Goal: Information Seeking & Learning: Learn about a topic

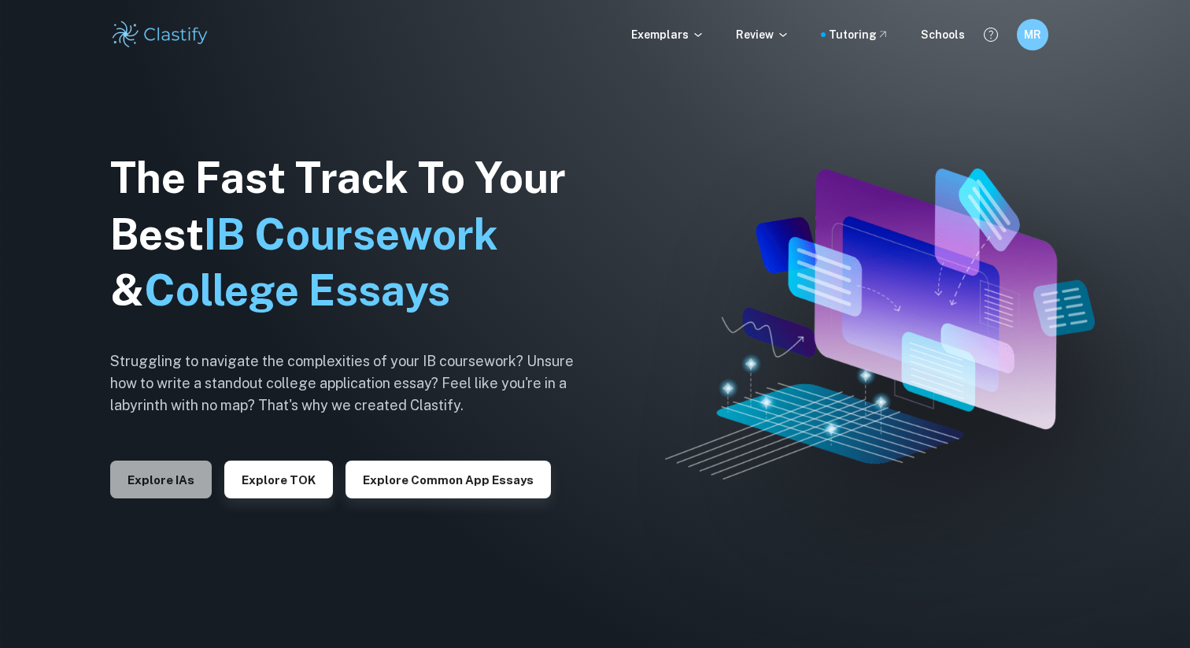
click at [165, 476] on button "Explore IAs" at bounding box center [161, 480] width 102 height 38
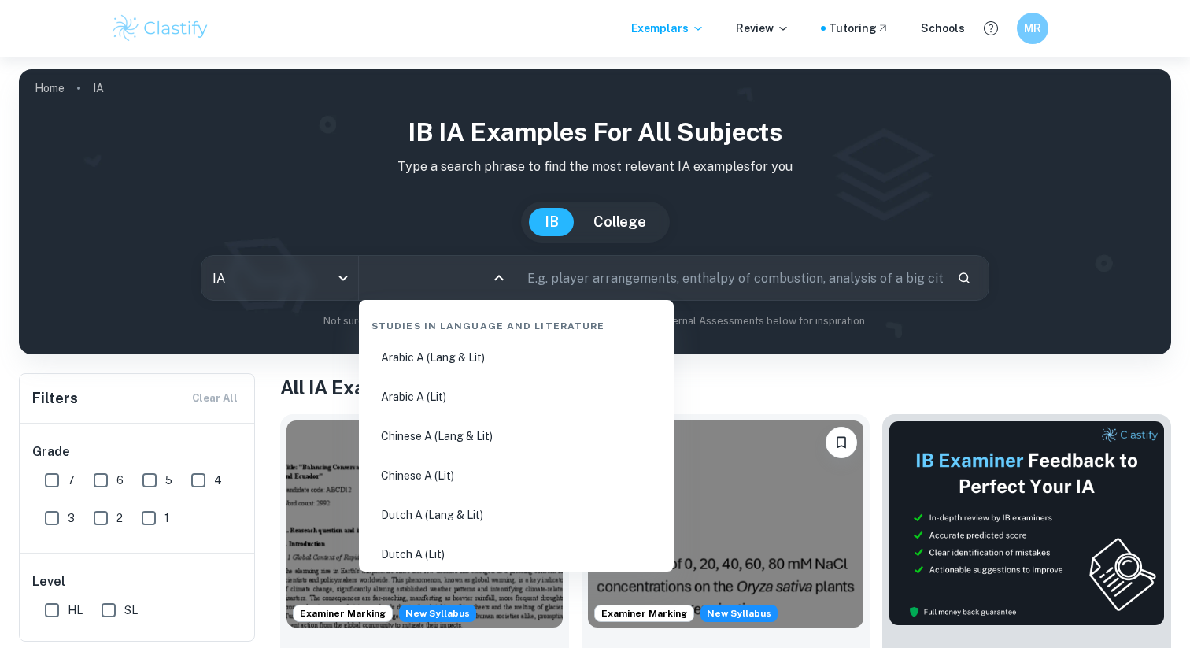
click at [432, 283] on input "All Subjects" at bounding box center [425, 278] width 119 height 30
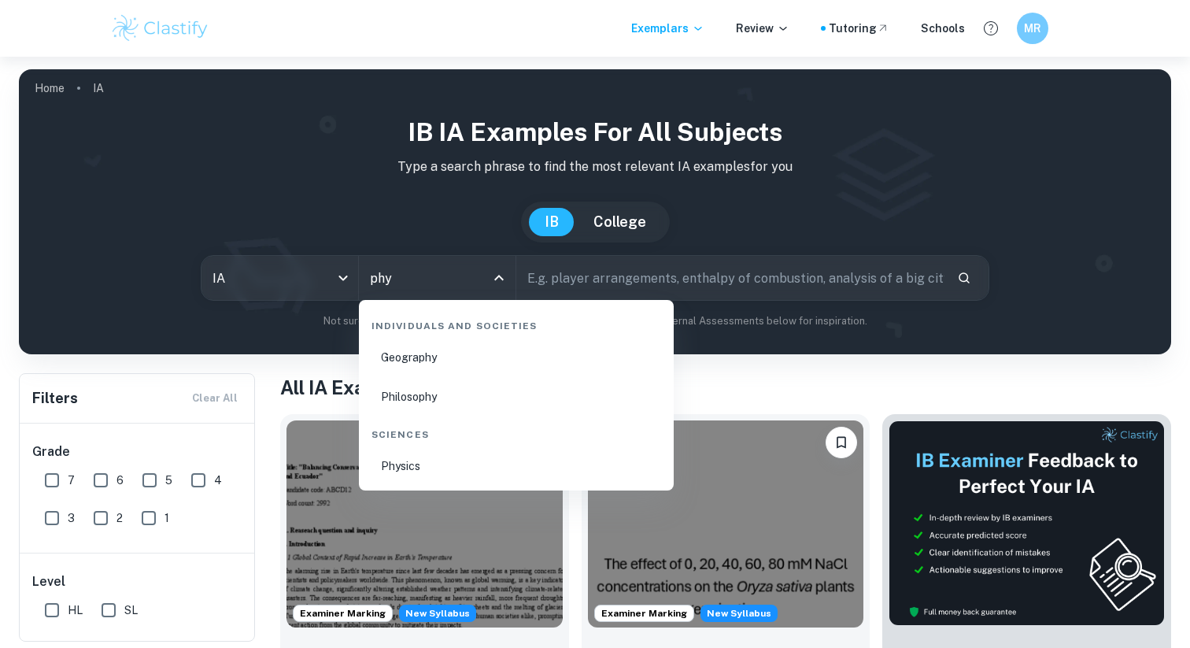
click at [416, 480] on li "Physics" at bounding box center [516, 466] width 302 height 36
type input "Physics"
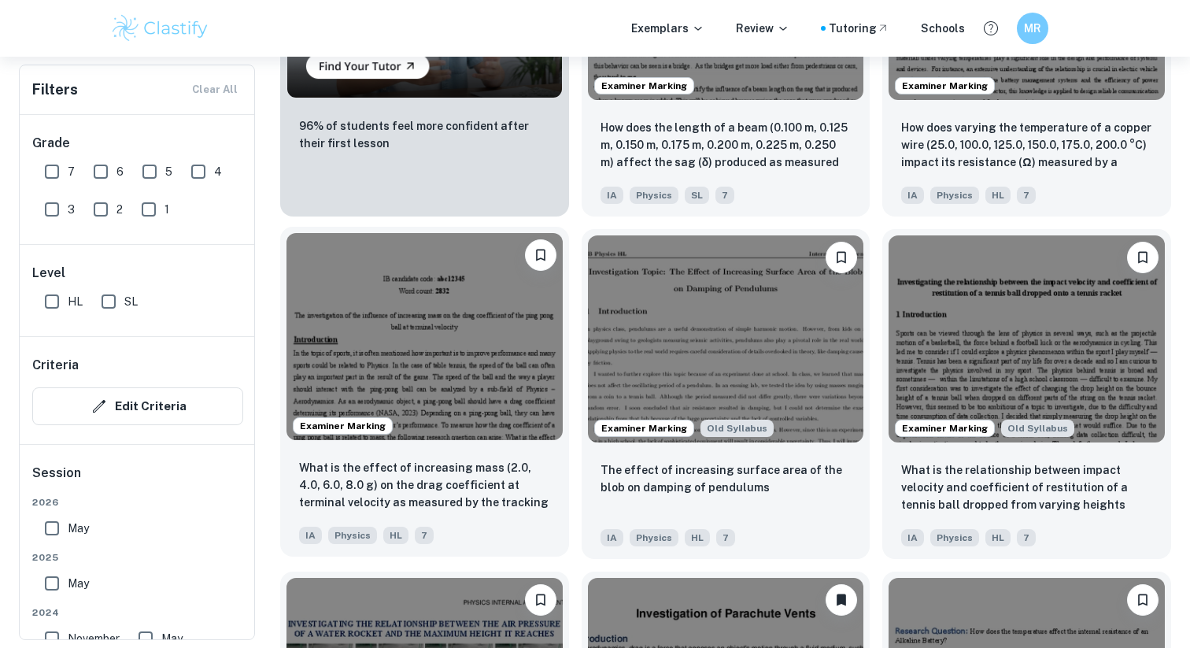
scroll to position [1386, 0]
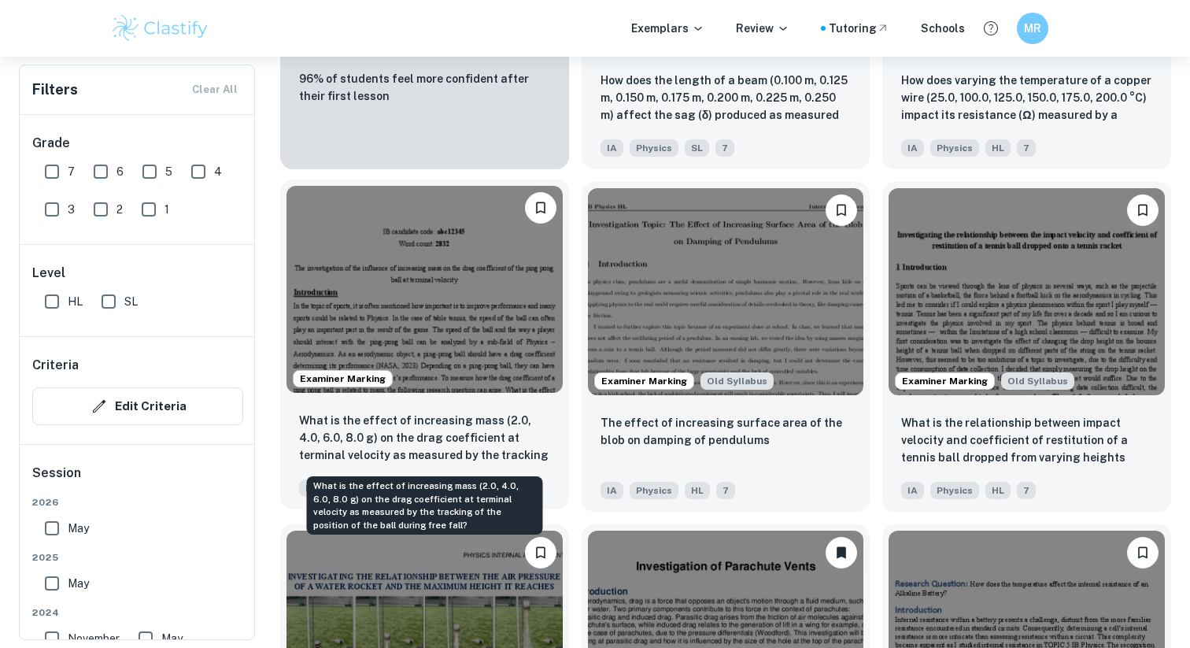
click at [462, 420] on p "What is the effect of increasing mass (2.0, 4.0, 6.0, 8.0 g) on the drag coeffi…" at bounding box center [424, 439] width 251 height 54
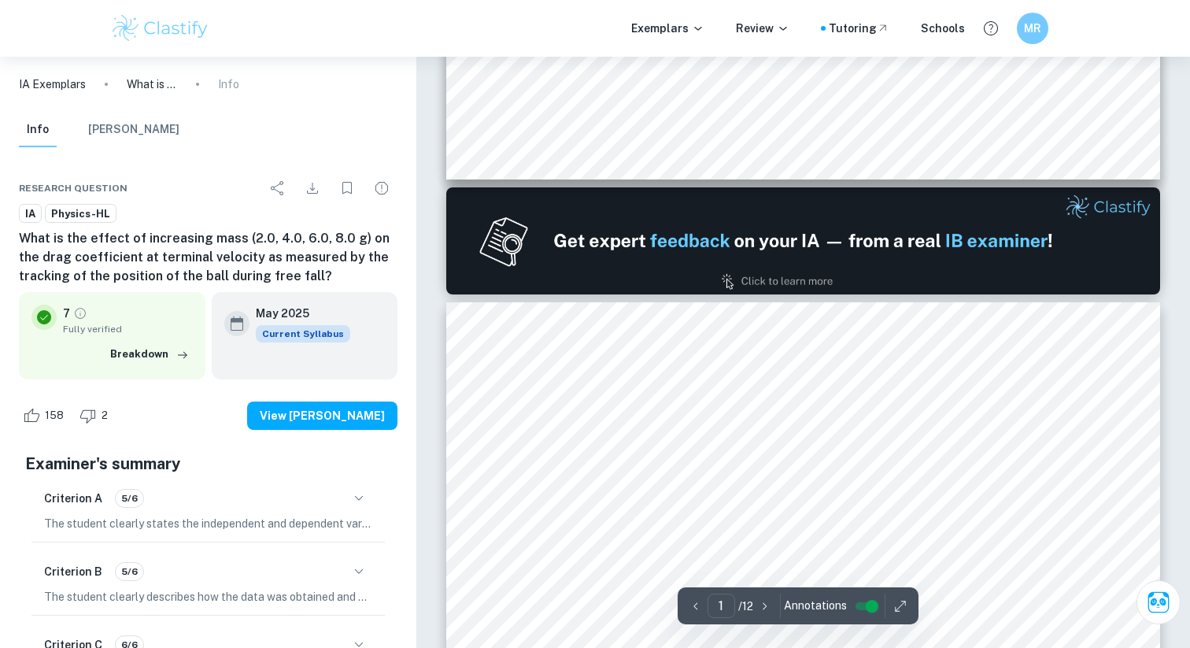
type input "2"
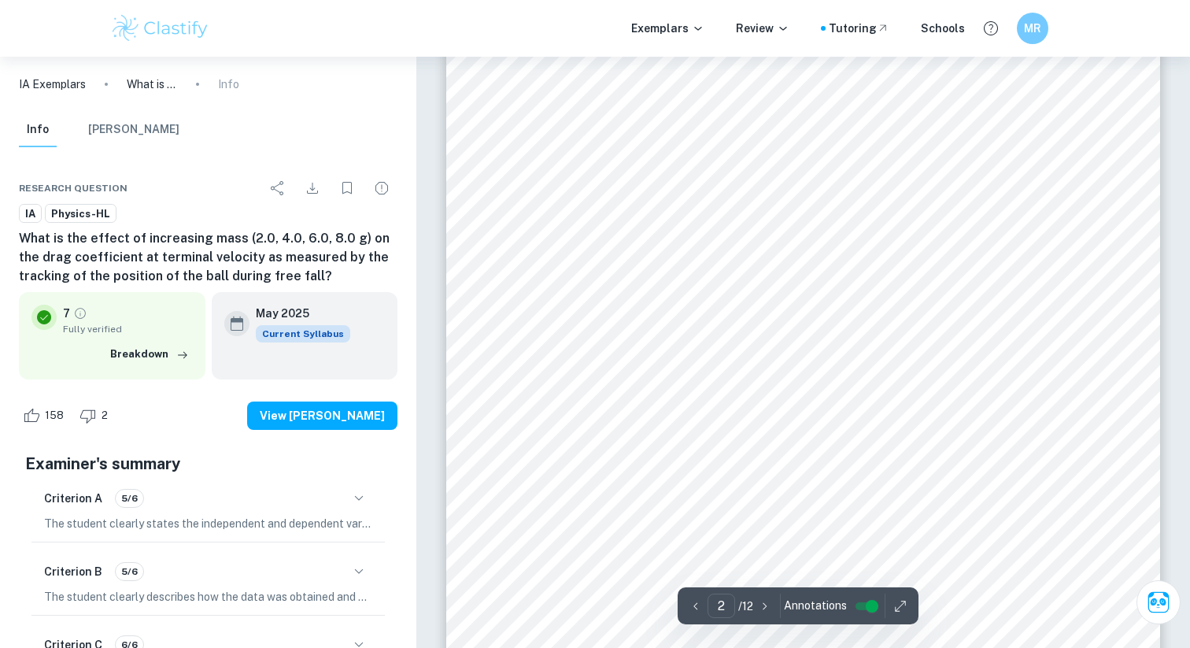
scroll to position [1437, 0]
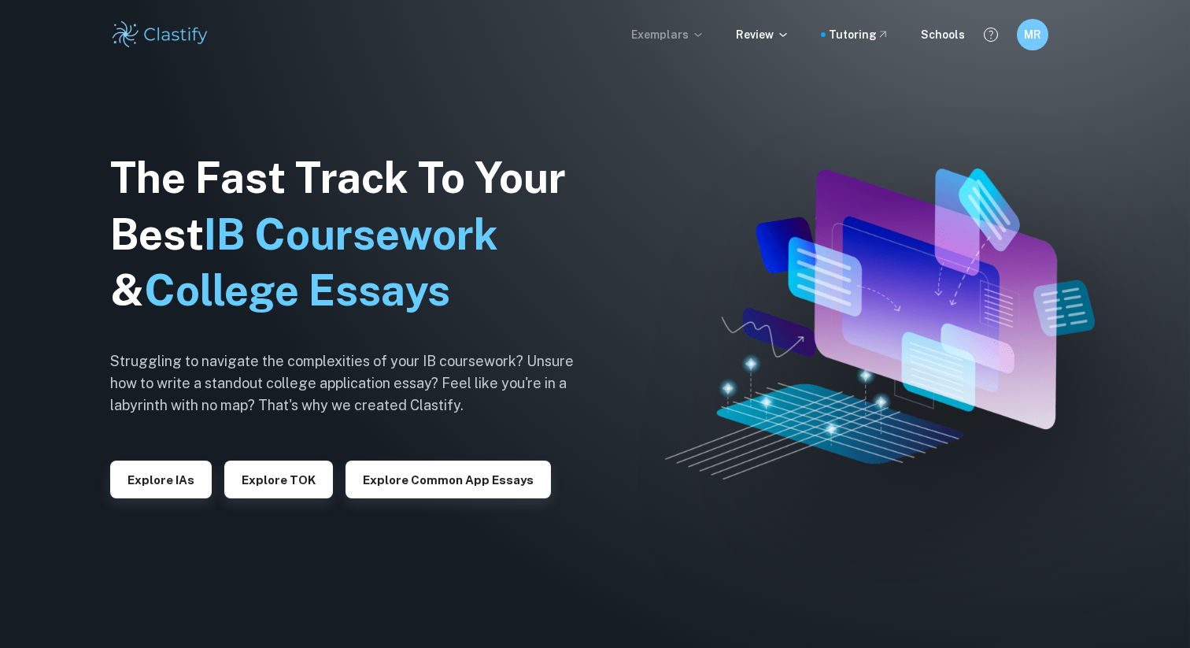
click at [694, 32] on p "Exemplars" at bounding box center [667, 34] width 73 height 17
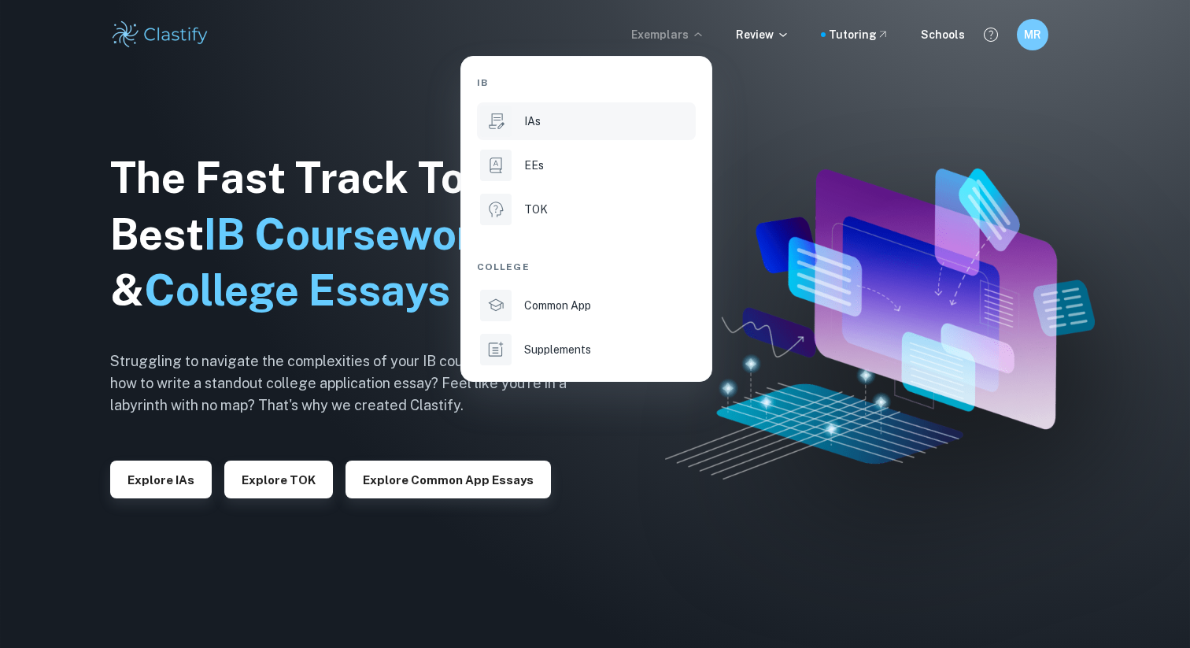
click at [582, 120] on div "IAs" at bounding box center [608, 121] width 168 height 17
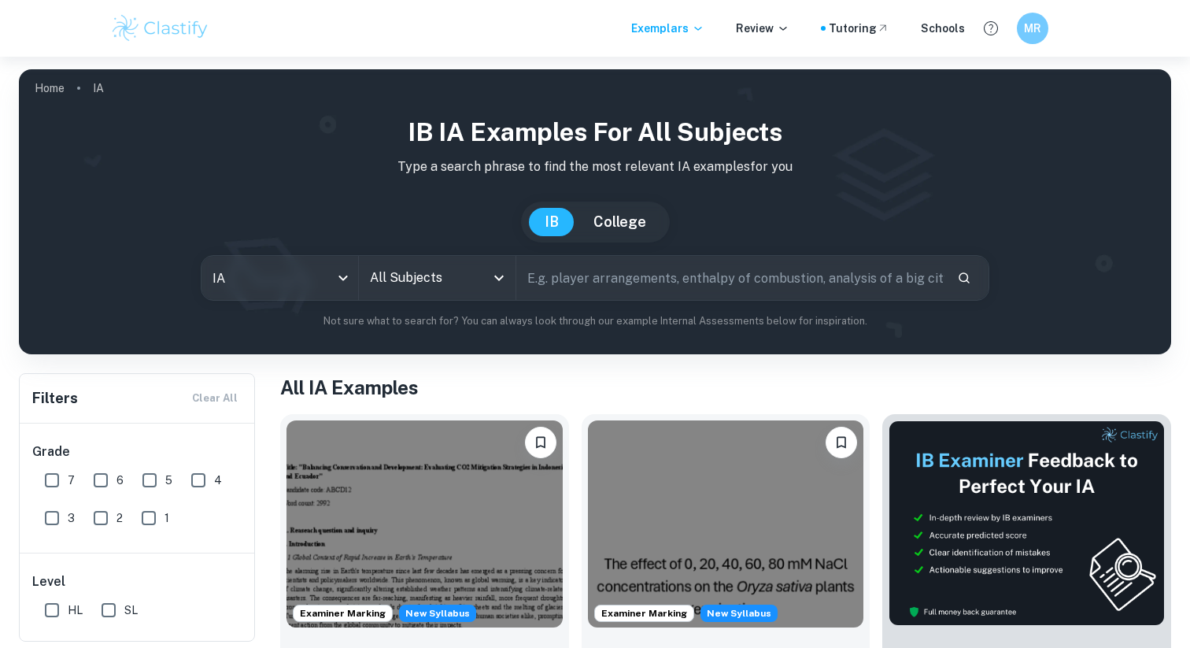
click at [488, 283] on div at bounding box center [498, 278] width 20 height 22
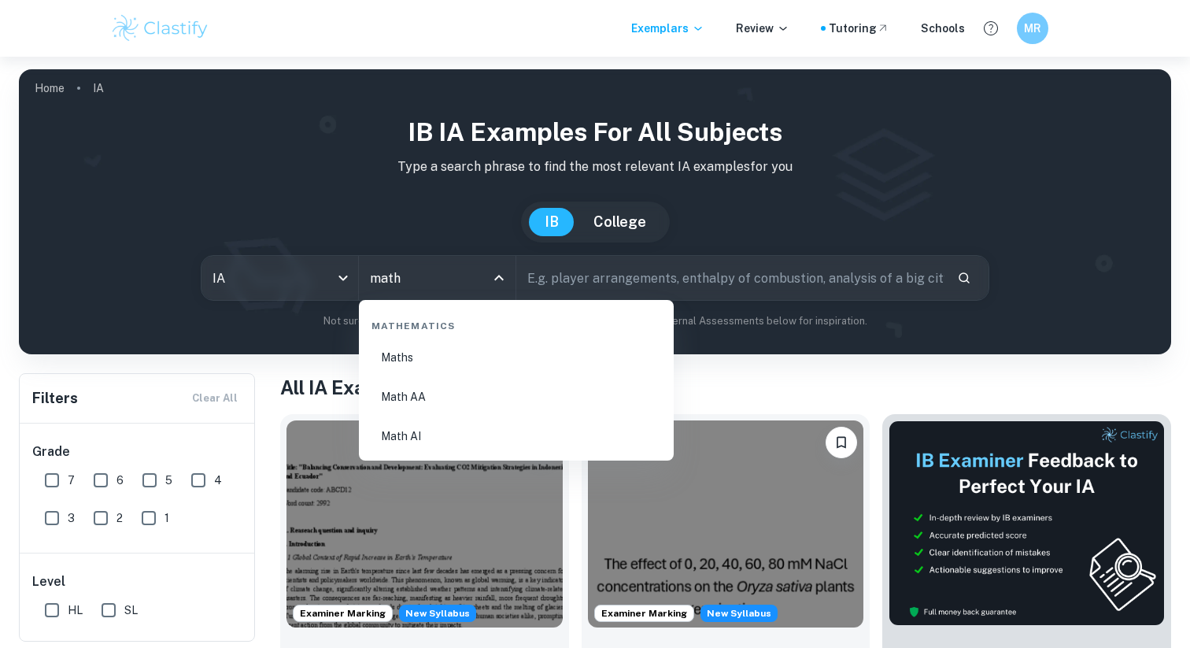
click at [496, 405] on li "Math AA" at bounding box center [516, 397] width 302 height 36
type input "Math AA"
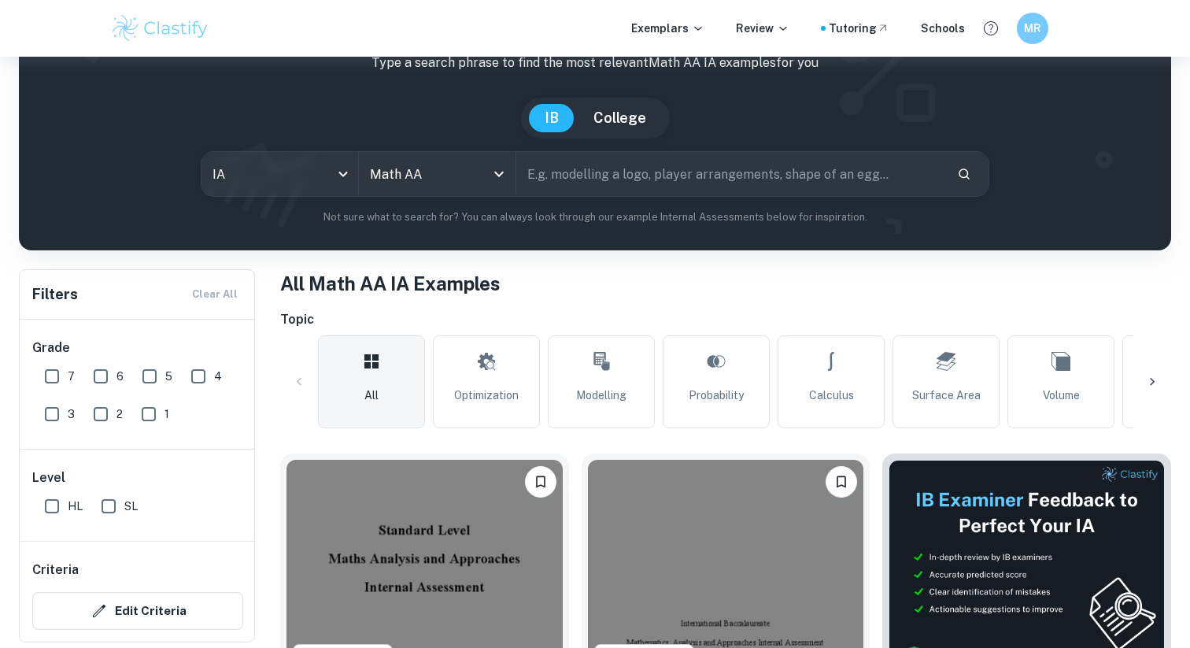
scroll to position [391, 0]
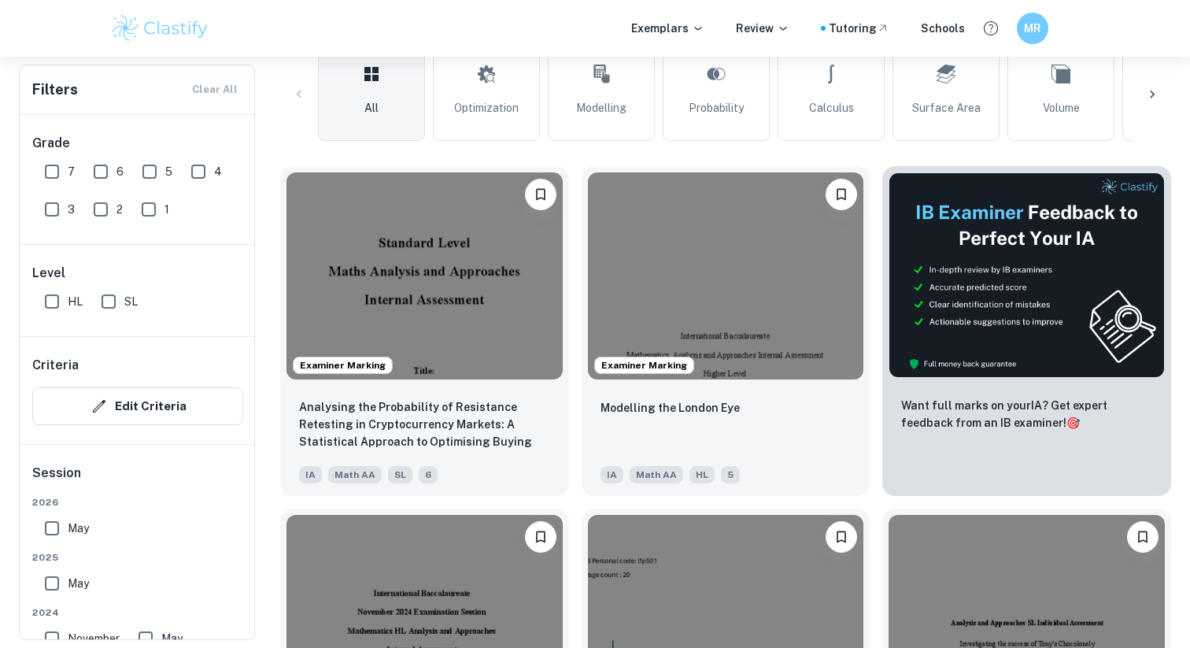
click at [61, 179] on input "7" at bounding box center [51, 171] width 31 height 31
checkbox input "true"
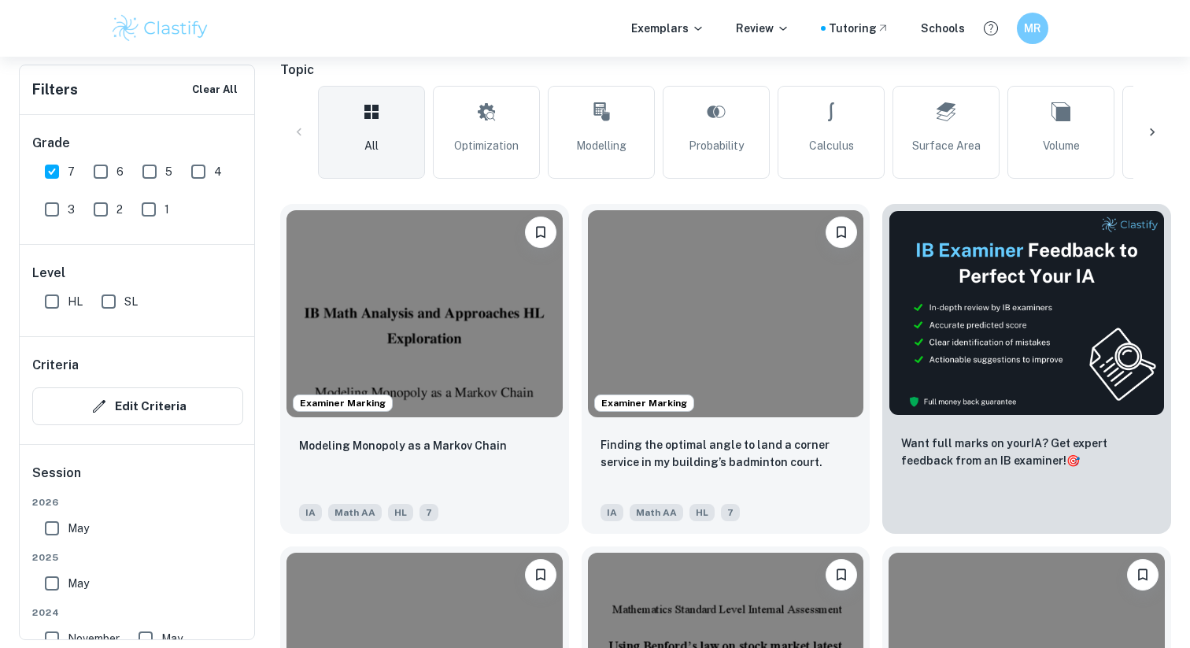
click at [55, 298] on input "HL" at bounding box center [51, 301] width 31 height 31
checkbox input "true"
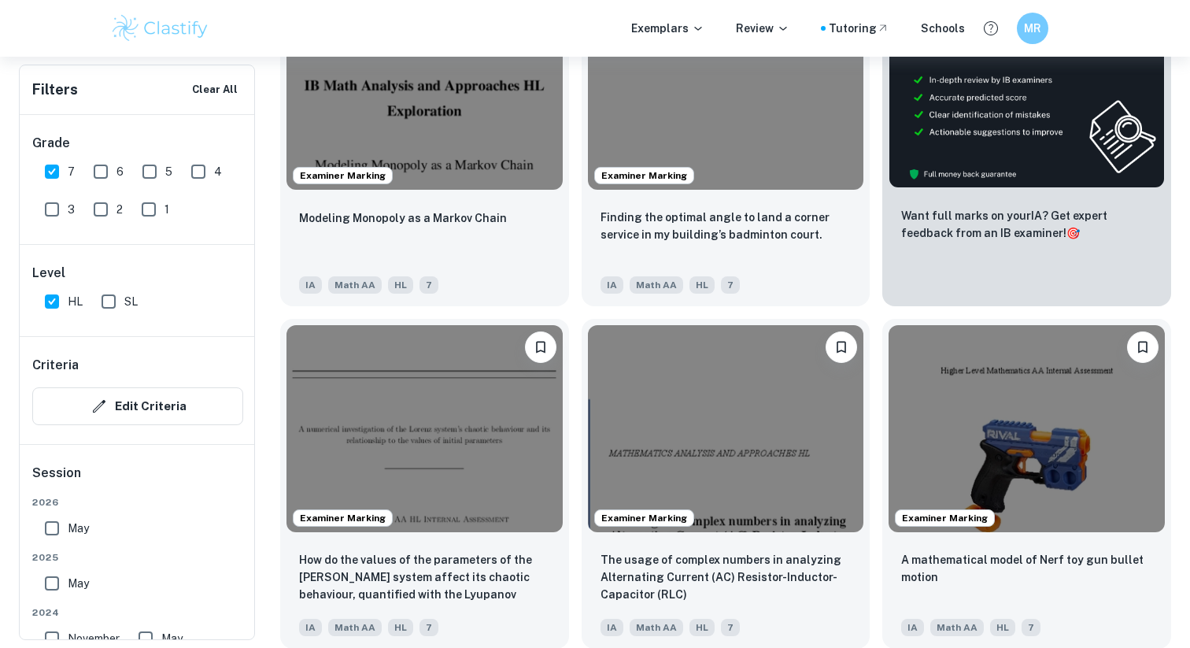
scroll to position [0, 0]
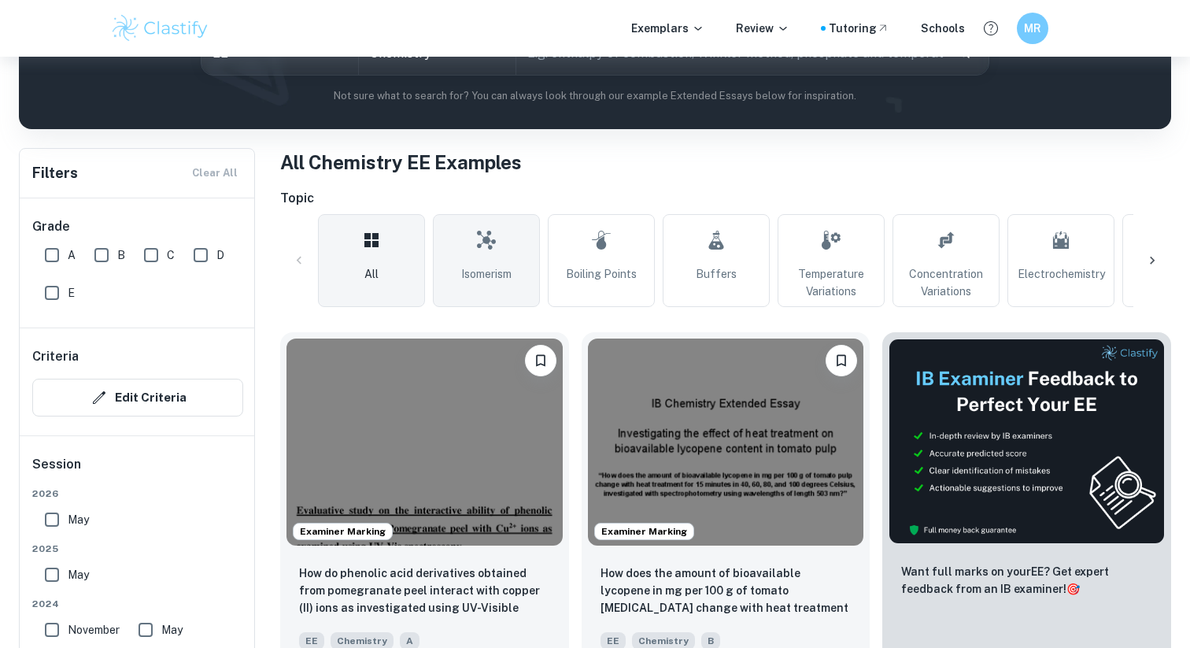
scroll to position [210, 0]
